Goal: Navigation & Orientation: Understand site structure

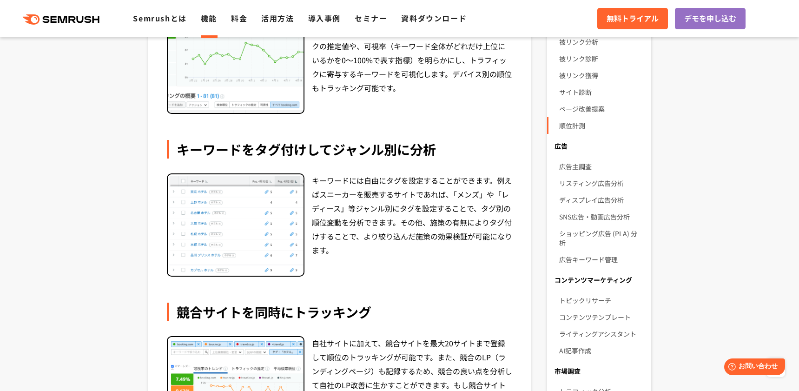
click at [70, 22] on icon at bounding box center [73, 19] width 7 height 7
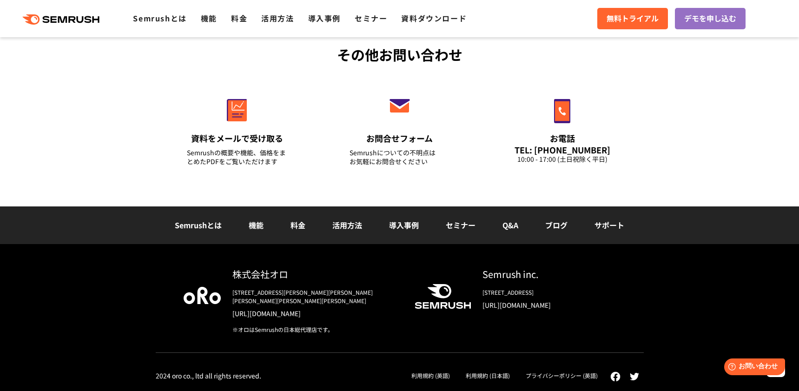
scroll to position [3534, 0]
click at [253, 280] on div "株式会社オロ" at bounding box center [315, 273] width 167 height 13
click at [284, 310] on link "[URL][DOMAIN_NAME]" at bounding box center [315, 313] width 167 height 9
click at [362, 219] on link "活用方法" at bounding box center [347, 224] width 30 height 11
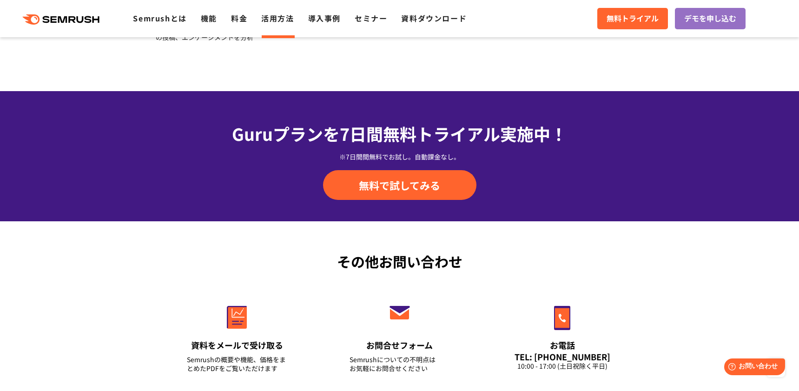
scroll to position [1487, 0]
